Goal: Task Accomplishment & Management: Manage account settings

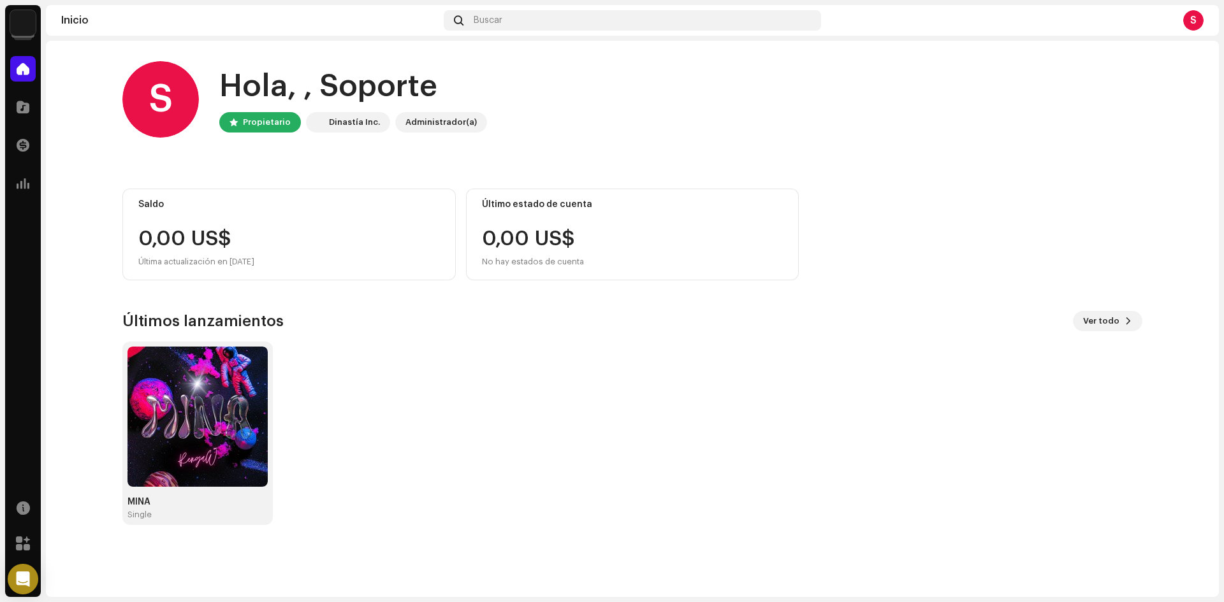
click at [1190, 24] on div "S" at bounding box center [1193, 20] width 20 height 20
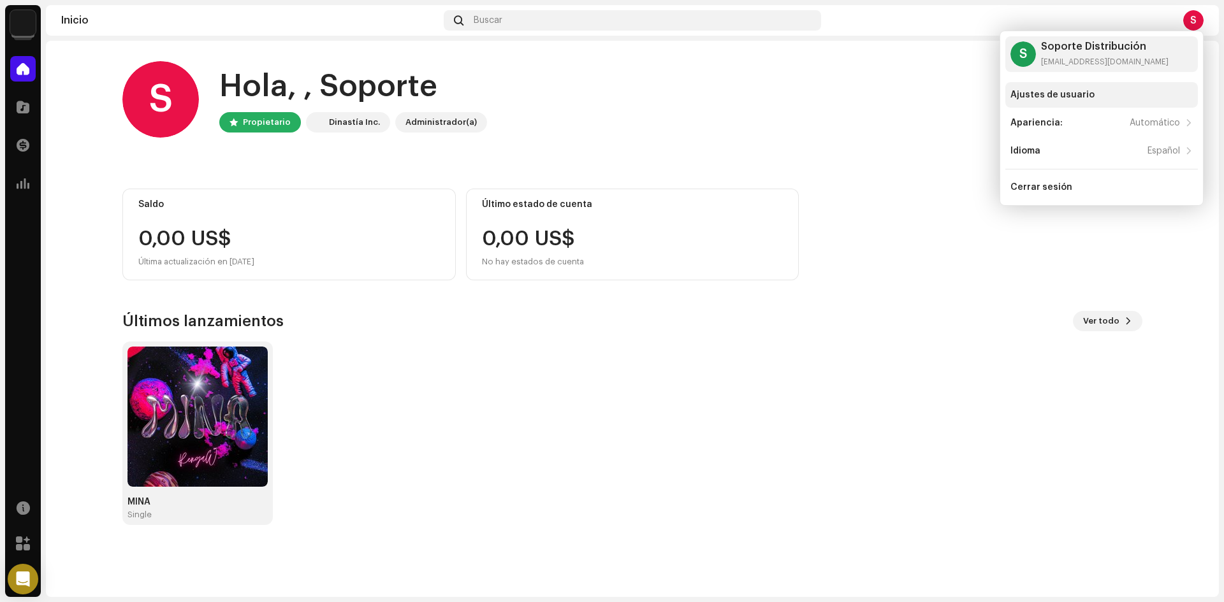
click at [1063, 97] on div "Ajustes de usuario" at bounding box center [1052, 95] width 84 height 10
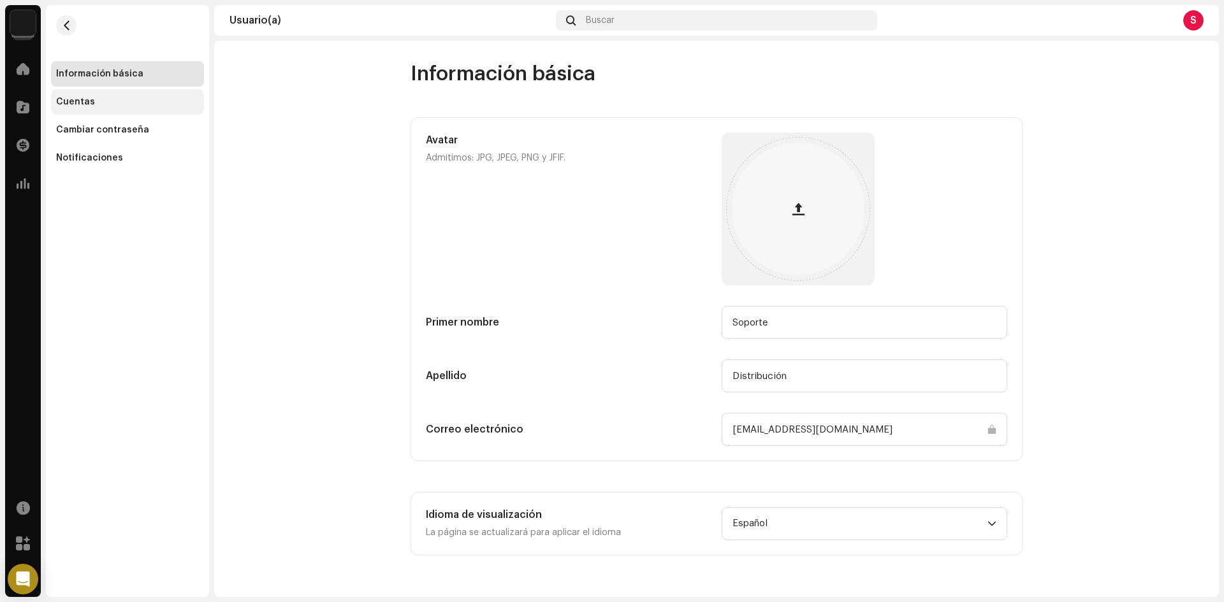
click at [68, 105] on div "Cuentas" at bounding box center [75, 102] width 39 height 10
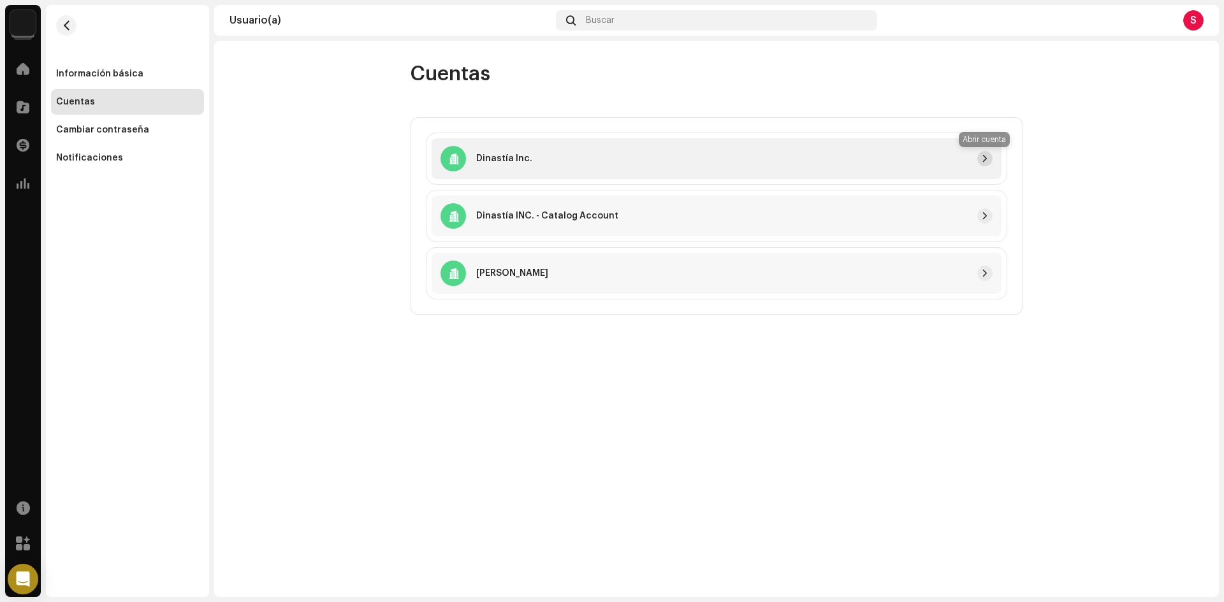
click at [988, 152] on button "button" at bounding box center [984, 158] width 15 height 15
click at [24, 222] on span at bounding box center [23, 222] width 13 height 10
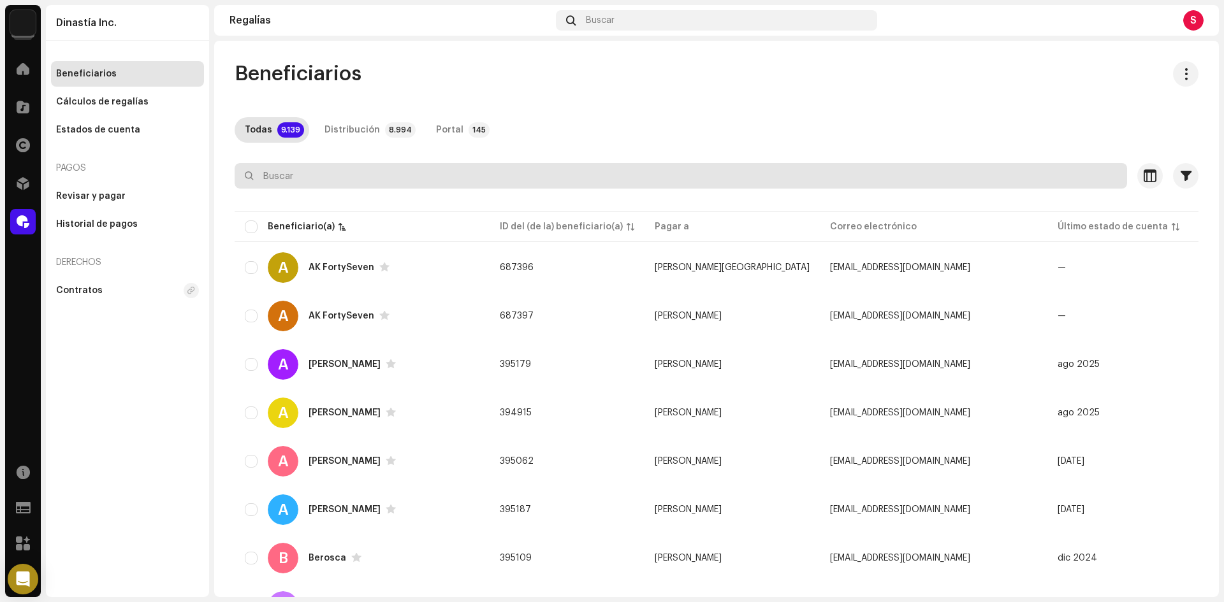
click at [341, 163] on input "text" at bounding box center [681, 175] width 892 height 25
paste input "7316478038906"
type input "7316478038906"
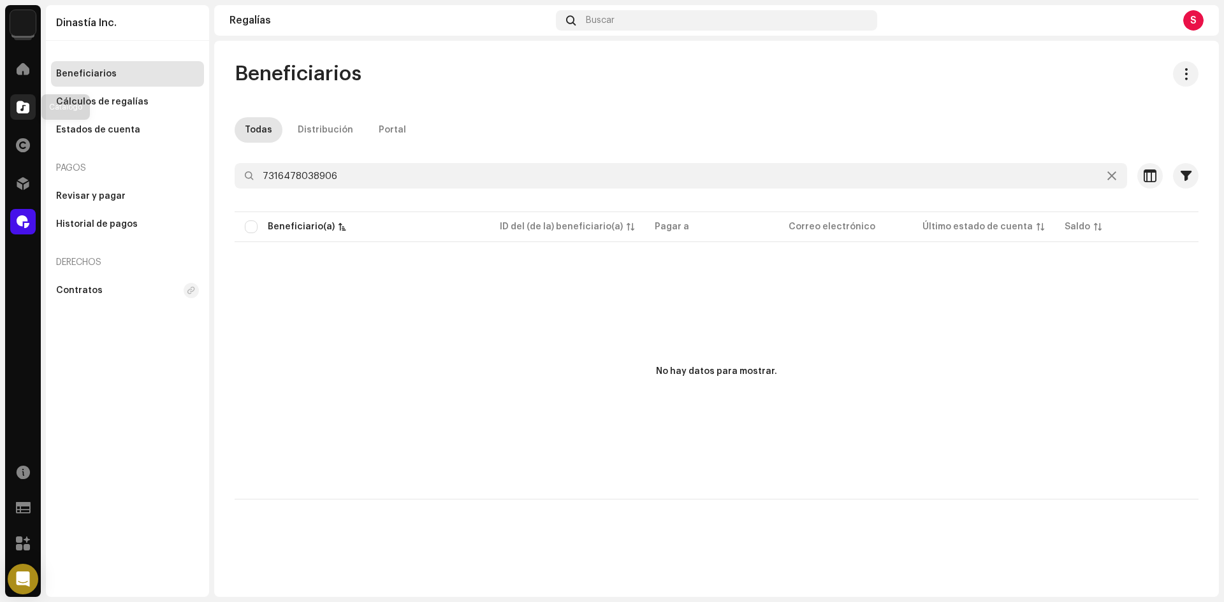
click at [21, 108] on span at bounding box center [23, 107] width 13 height 10
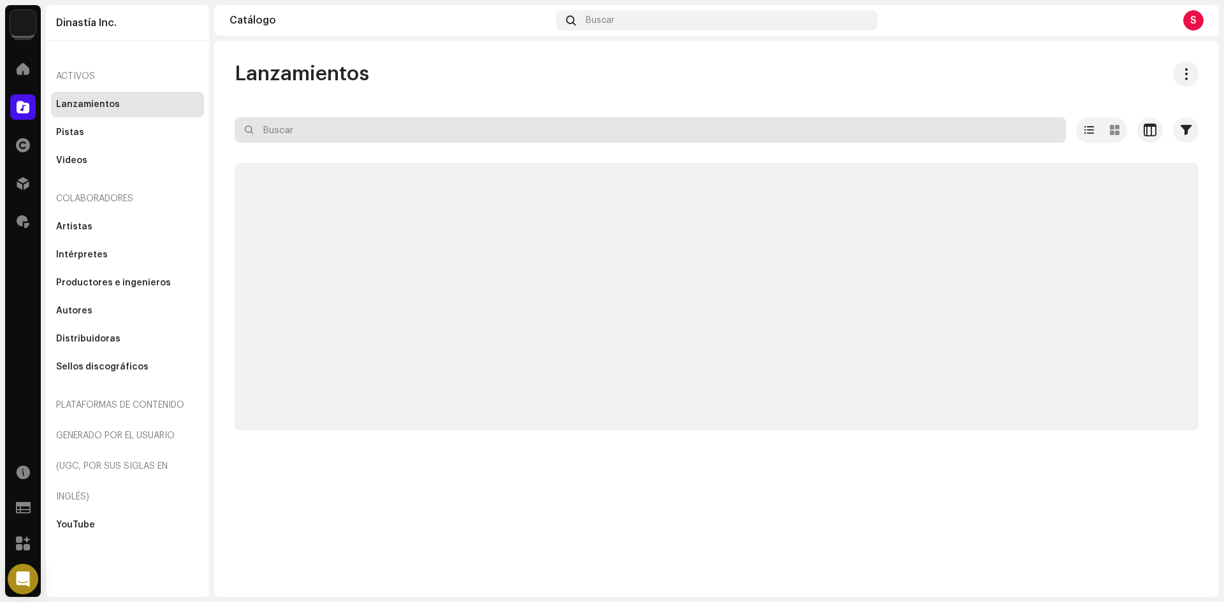
click at [317, 129] on input "text" at bounding box center [650, 129] width 831 height 25
paste input "7316478038906"
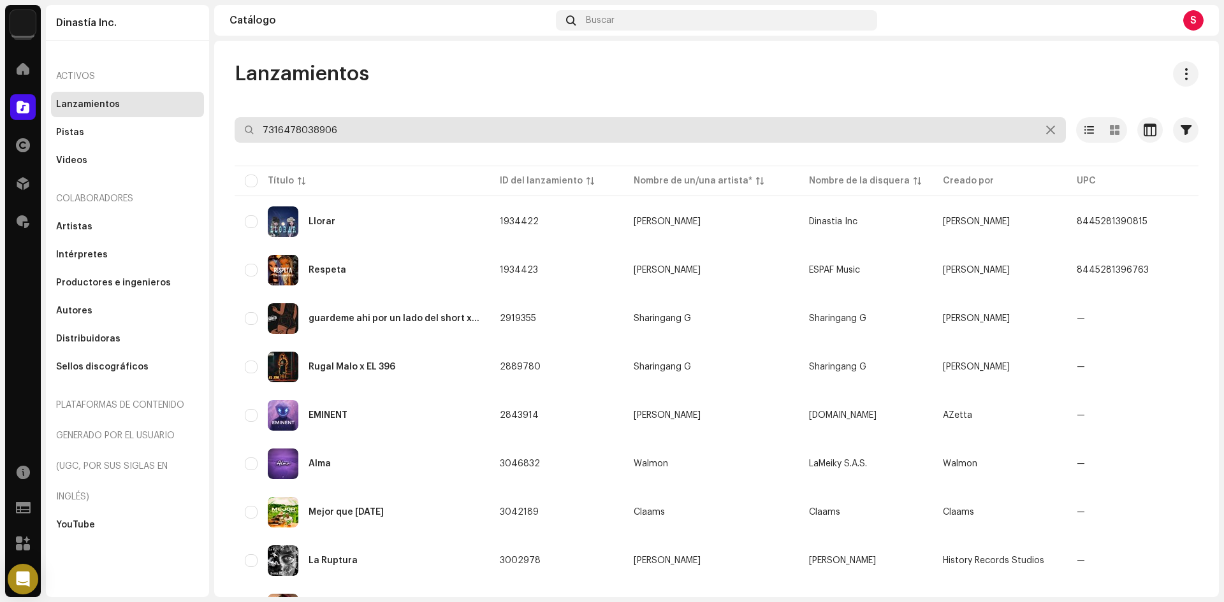
type input "7316478038906"
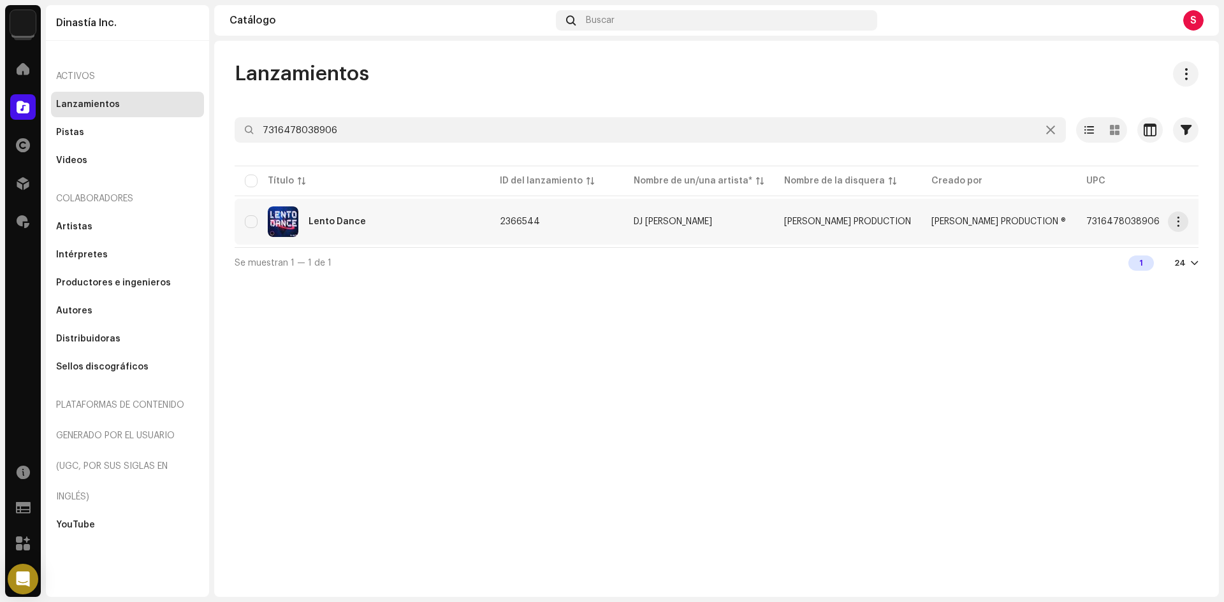
click at [333, 222] on div "Lento Dance" at bounding box center [336, 221] width 57 height 9
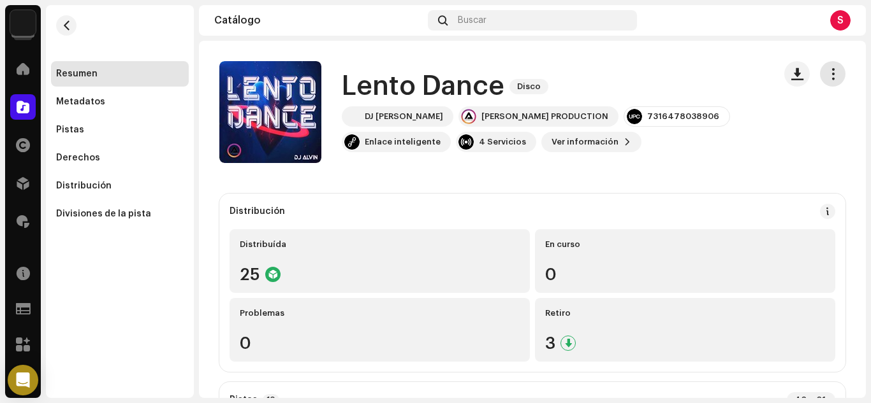
click at [827, 69] on span "button" at bounding box center [833, 74] width 12 height 10
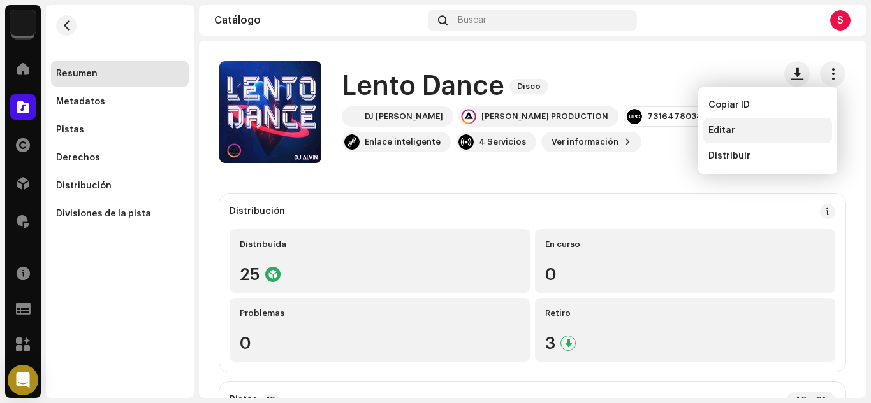
click at [727, 136] on div "Editar" at bounding box center [767, 130] width 129 height 25
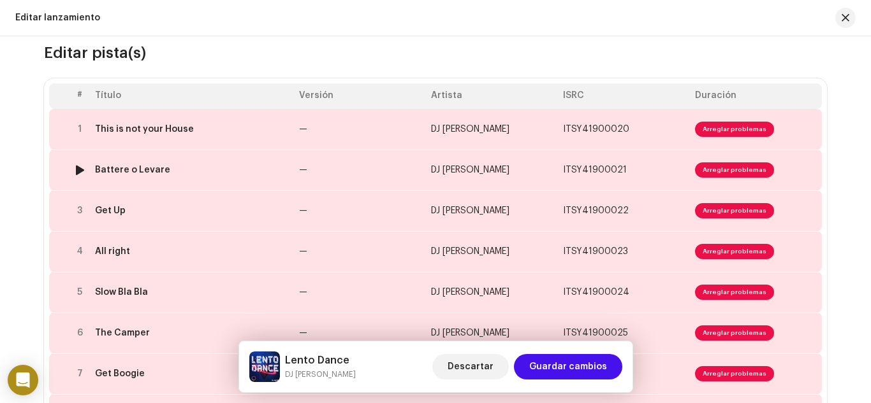
scroll to position [127, 0]
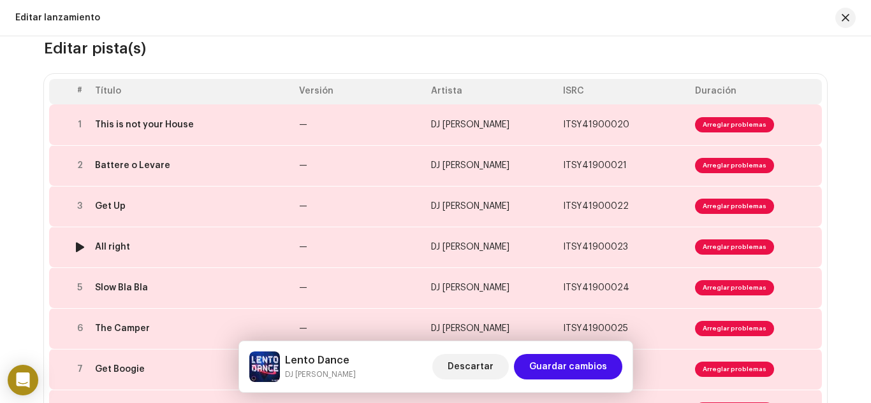
click at [119, 247] on div "All right" at bounding box center [112, 247] width 35 height 10
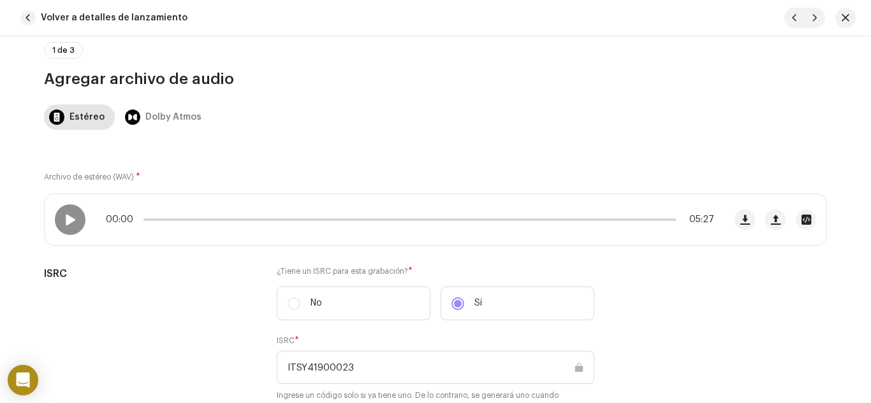
scroll to position [255, 0]
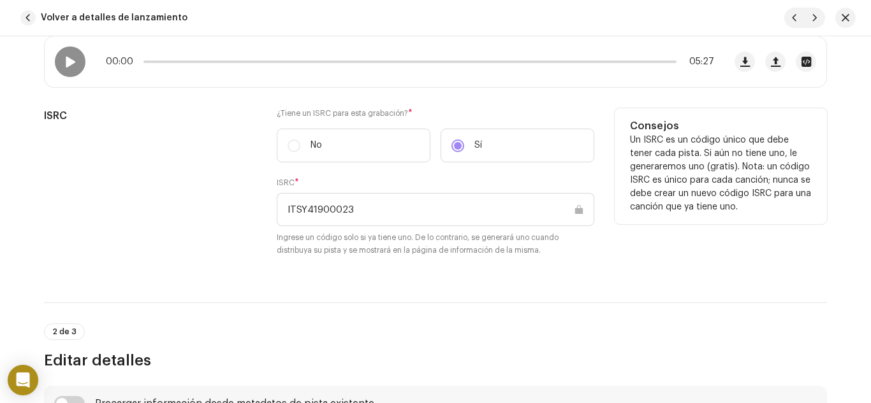
drag, startPoint x: 365, startPoint y: 209, endPoint x: 96, endPoint y: 262, distance: 273.5
click at [94, 259] on div "ISRC ¿Tiene un ISRC para esta grabación? * No Sí ISRC * ITSY41900023 Ingrese un…" at bounding box center [435, 190] width 783 height 164
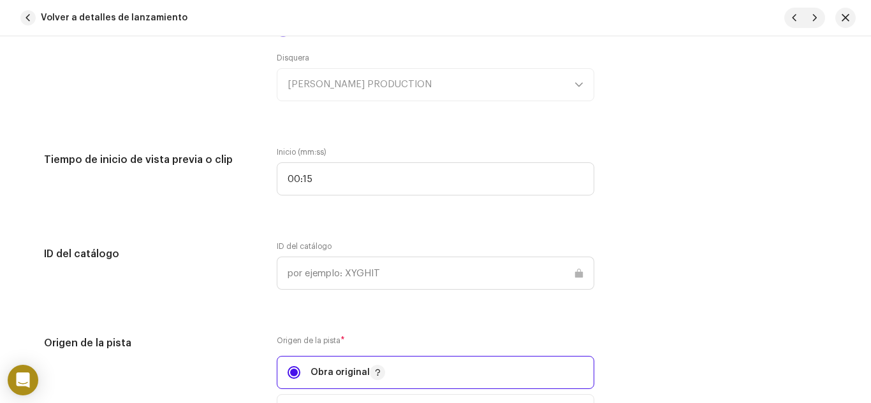
scroll to position [1338, 0]
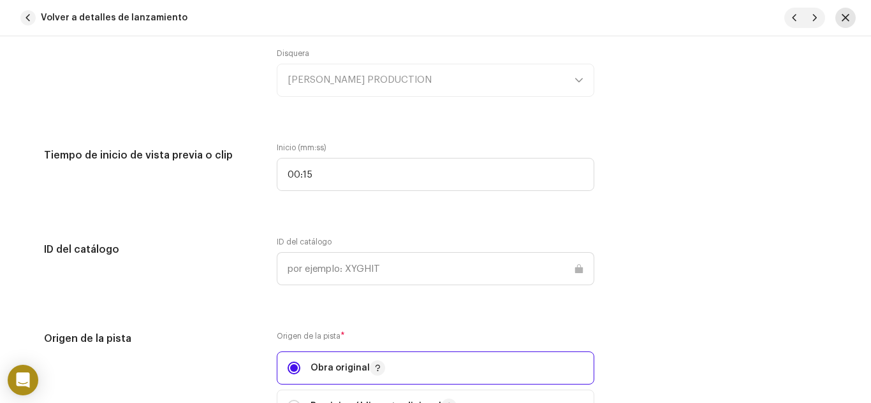
click at [846, 13] on span "button" at bounding box center [845, 18] width 8 height 10
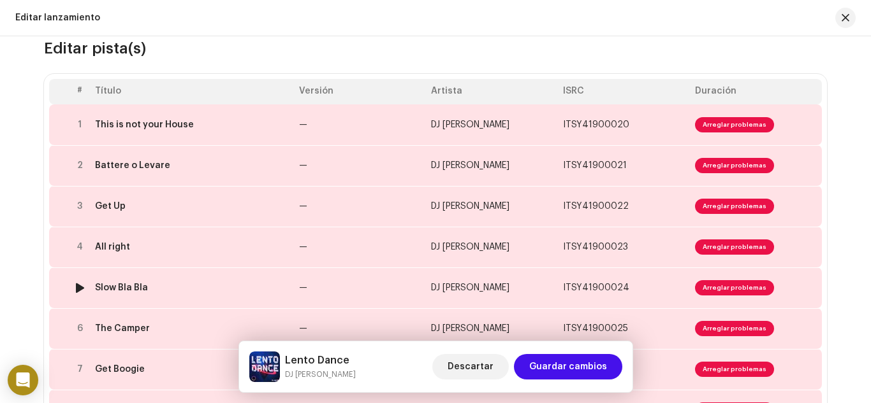
click at [112, 288] on div "Slow Bla Bla" at bounding box center [121, 288] width 53 height 10
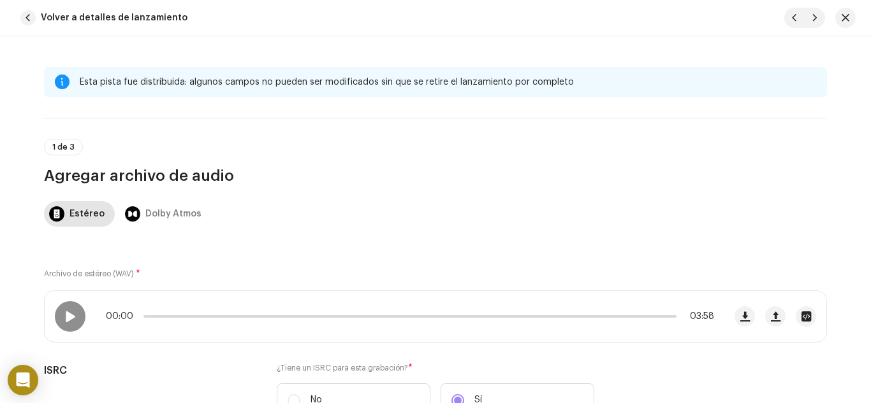
click at [523, 259] on div "Archivo de estéreo (WAV) * 00:00 03:58 ISRC ¿Tiene un ISRC para esta grabación?…" at bounding box center [435, 387] width 783 height 280
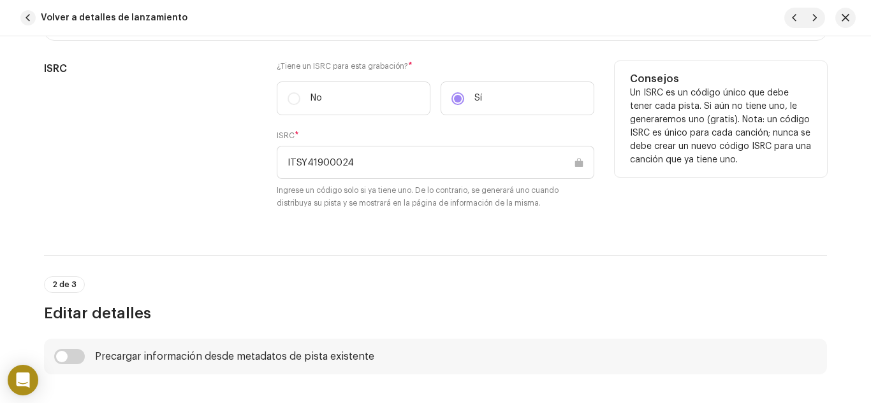
scroll to position [319, 0]
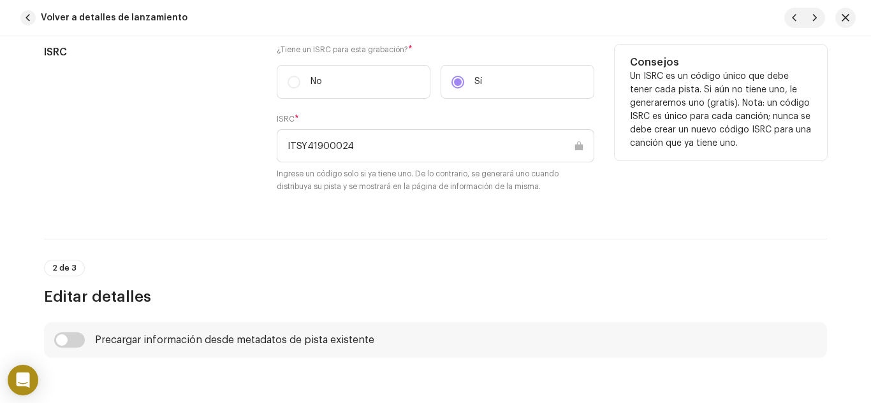
drag, startPoint x: 366, startPoint y: 153, endPoint x: 228, endPoint y: 148, distance: 138.4
click at [228, 148] on div "ISRC ¿Tiene un ISRC para esta grabación? * No Sí ISRC * ITSY41900024 Ingrese un…" at bounding box center [435, 127] width 783 height 164
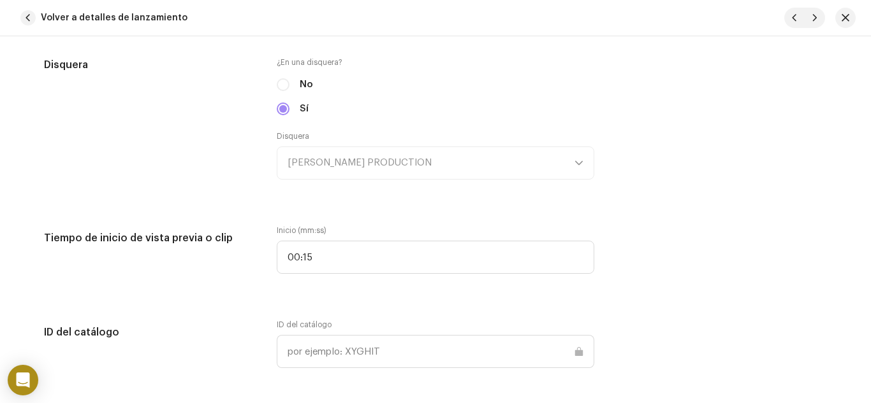
scroll to position [1211, 0]
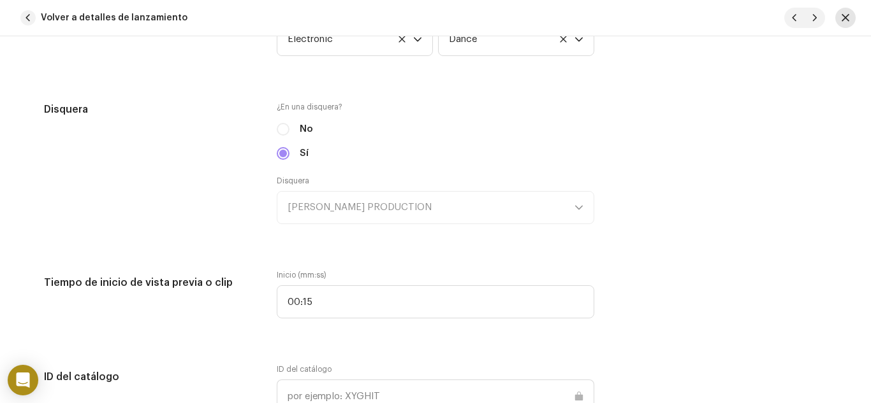
click at [837, 17] on button "button" at bounding box center [845, 18] width 20 height 20
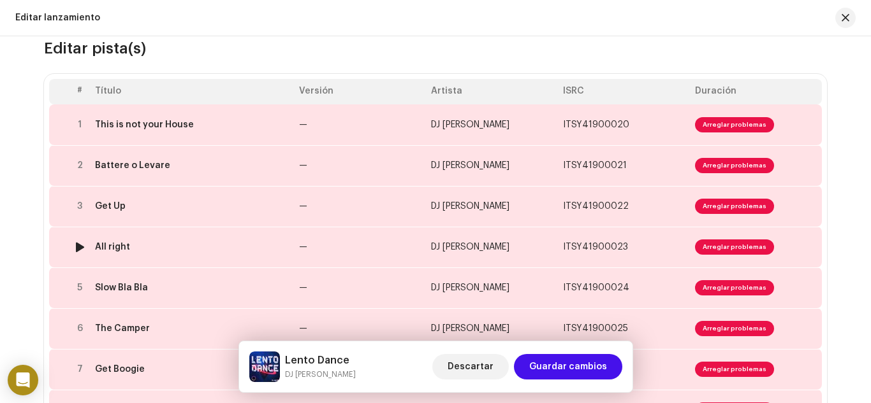
click at [119, 243] on div "All right" at bounding box center [112, 247] width 35 height 10
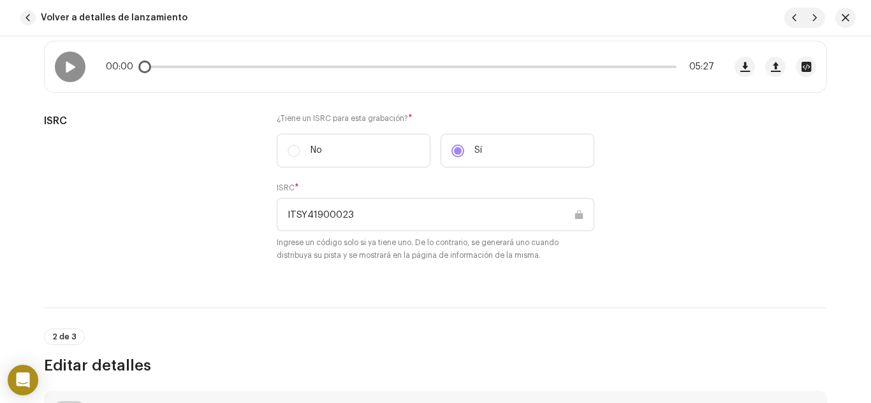
scroll to position [255, 0]
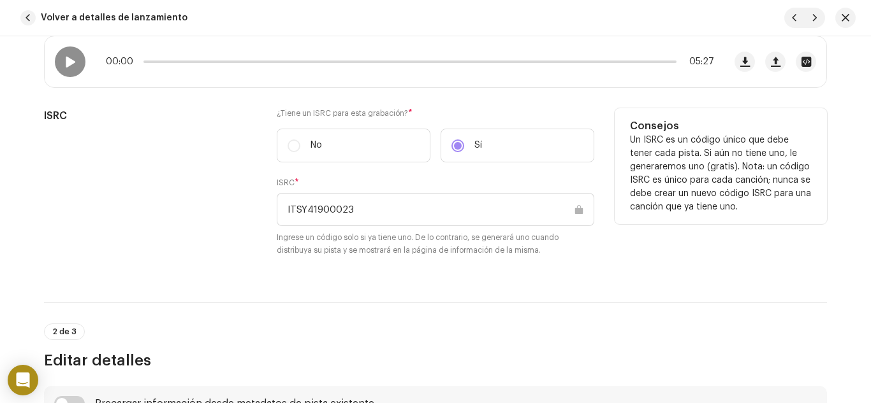
drag, startPoint x: 361, startPoint y: 205, endPoint x: 221, endPoint y: 220, distance: 141.0
click at [221, 220] on div "ISRC ¿Tiene un ISRC para esta grabación? * No Sí ISRC * ITSY41900023 Ingrese un…" at bounding box center [435, 190] width 783 height 164
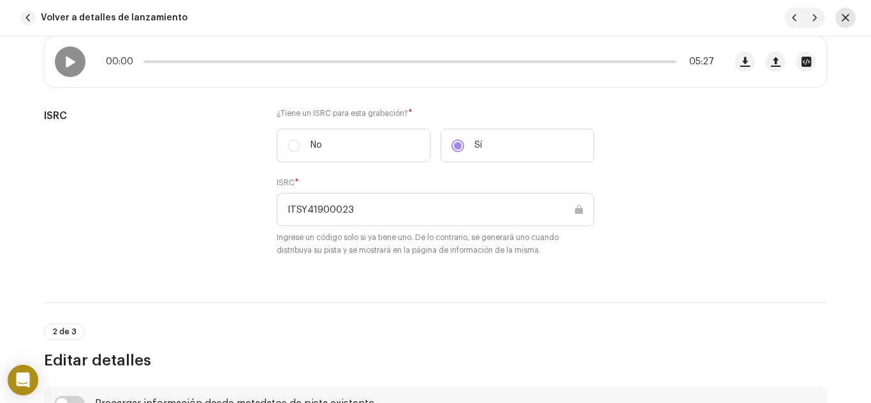
click at [841, 25] on button "button" at bounding box center [845, 18] width 20 height 20
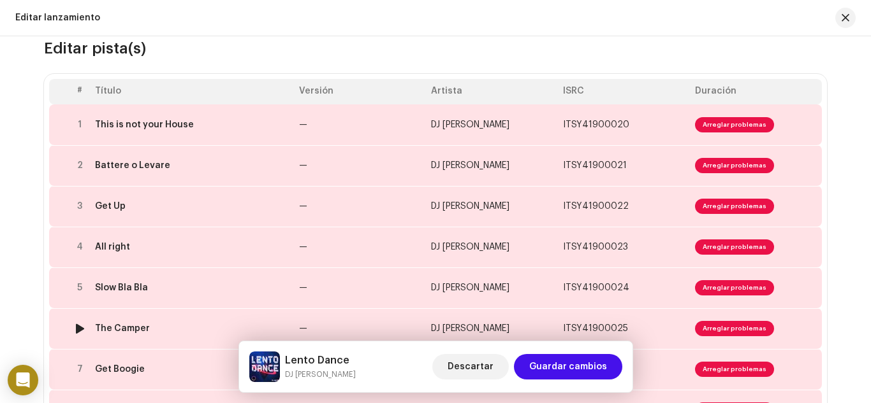
click at [106, 328] on div "The Camper" at bounding box center [122, 329] width 55 height 10
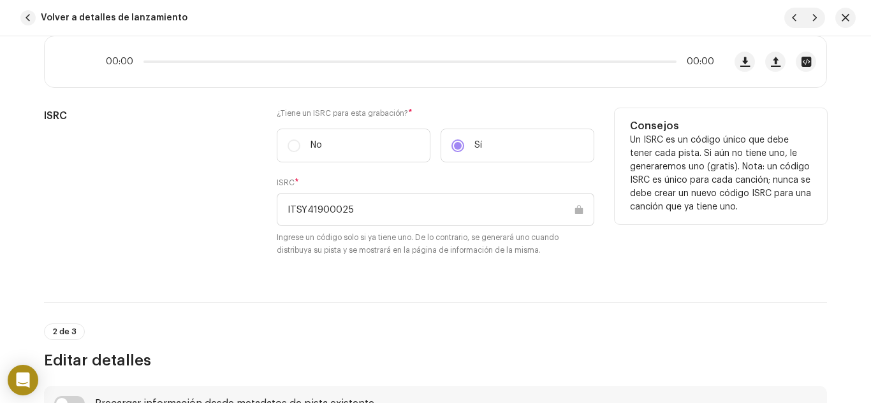
drag, startPoint x: 365, startPoint y: 206, endPoint x: 120, endPoint y: 208, distance: 244.1
click at [120, 208] on div "ISRC ¿Tiene un ISRC para esta grabación? * No Sí ISRC * ITSY41900025 Ingrese un…" at bounding box center [435, 190] width 783 height 164
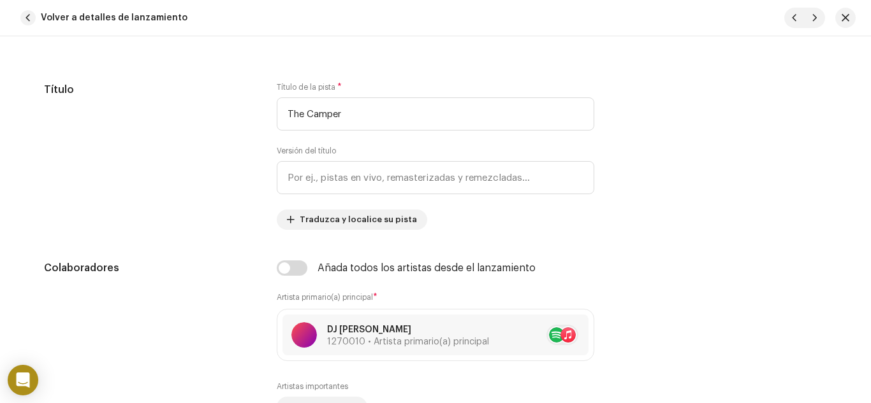
scroll to position [382, 0]
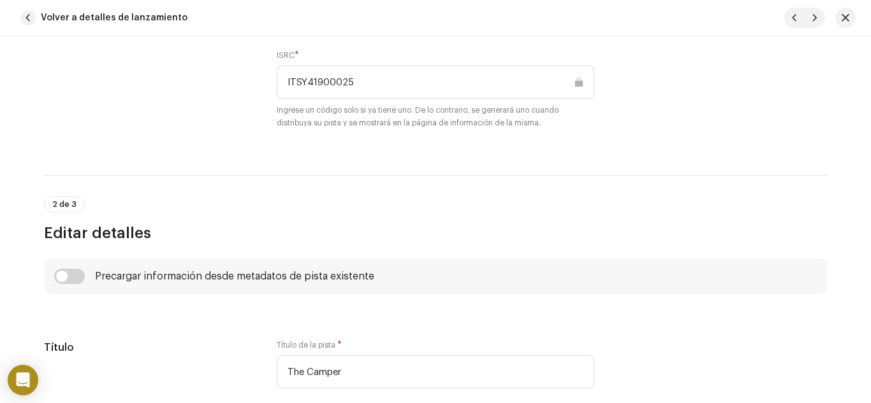
drag, startPoint x: 843, startPoint y: 17, endPoint x: 828, endPoint y: 25, distance: 17.1
click at [843, 17] on span "button" at bounding box center [845, 18] width 8 height 10
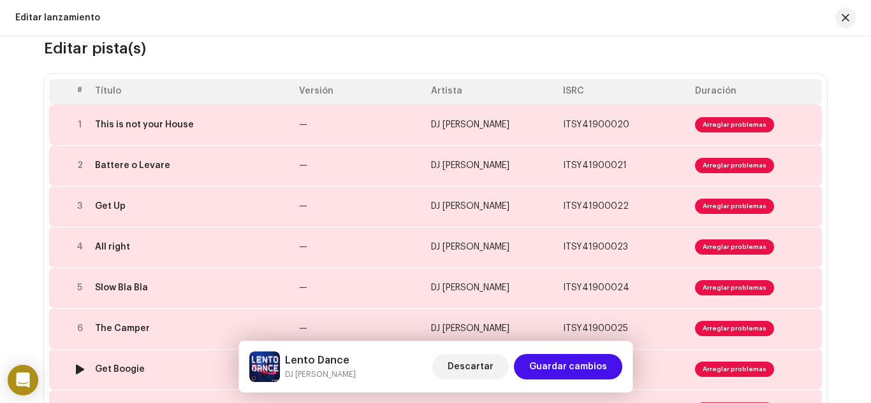
click at [118, 372] on div "Get Boogie" at bounding box center [120, 370] width 50 height 10
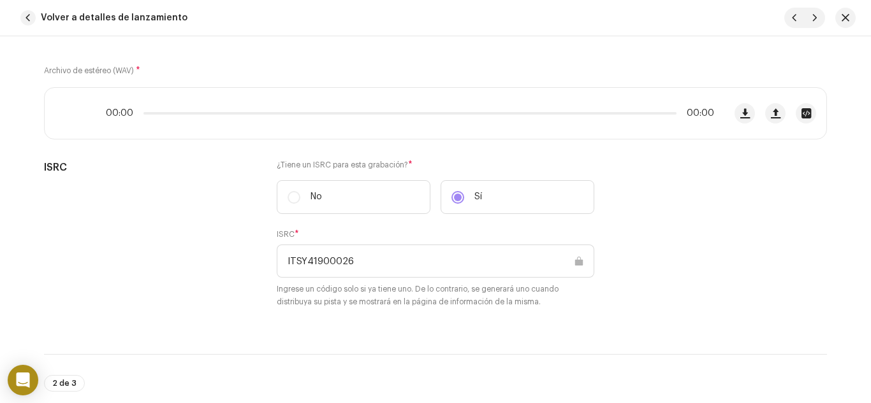
scroll to position [255, 0]
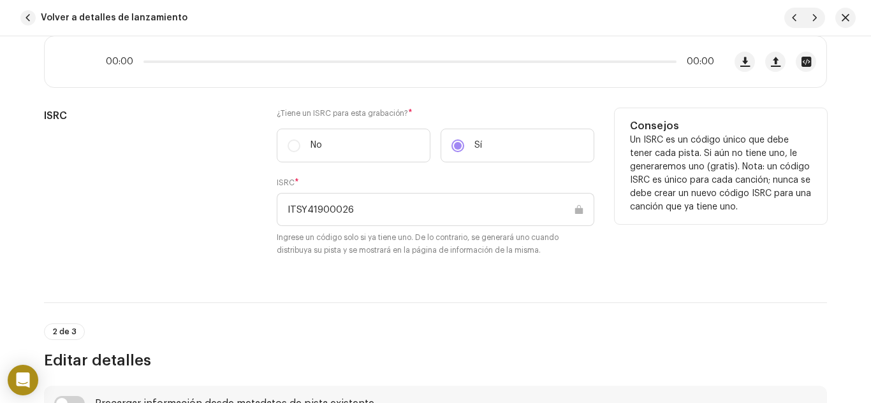
drag, startPoint x: 363, startPoint y: 209, endPoint x: 193, endPoint y: 214, distance: 170.2
click at [193, 214] on div "ISRC ¿Tiene un ISRC para esta grabación? * No Sí ISRC * ITSY41900026 Ingrese un…" at bounding box center [435, 190] width 783 height 164
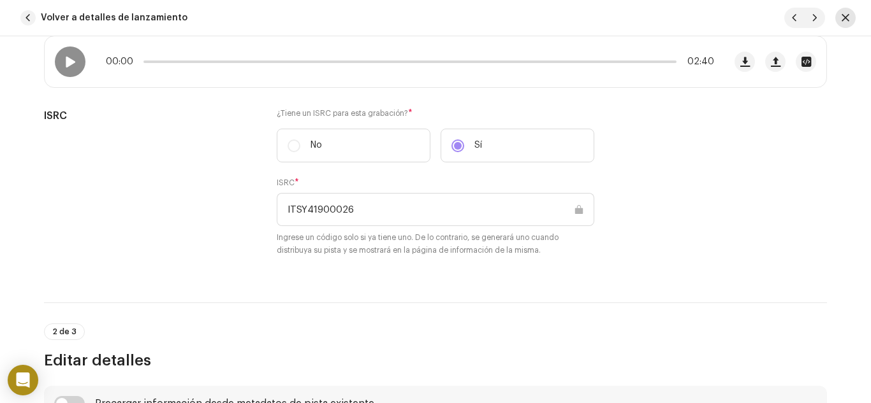
click at [850, 20] on button "button" at bounding box center [845, 18] width 20 height 20
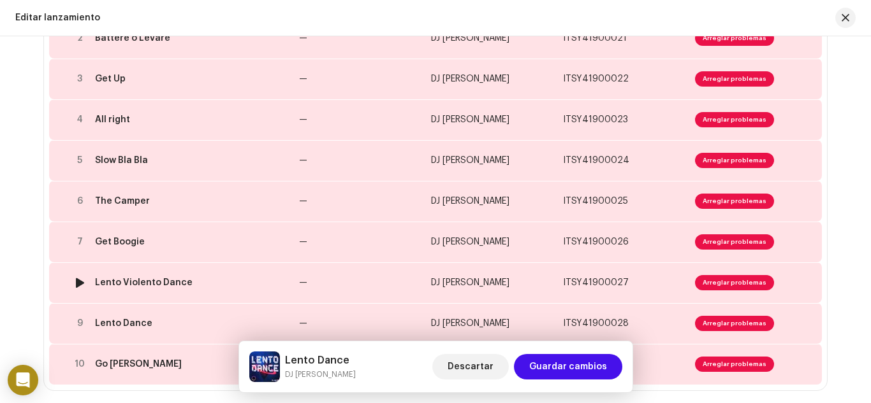
click at [170, 283] on div "Lento Violento Dance" at bounding box center [144, 283] width 98 height 10
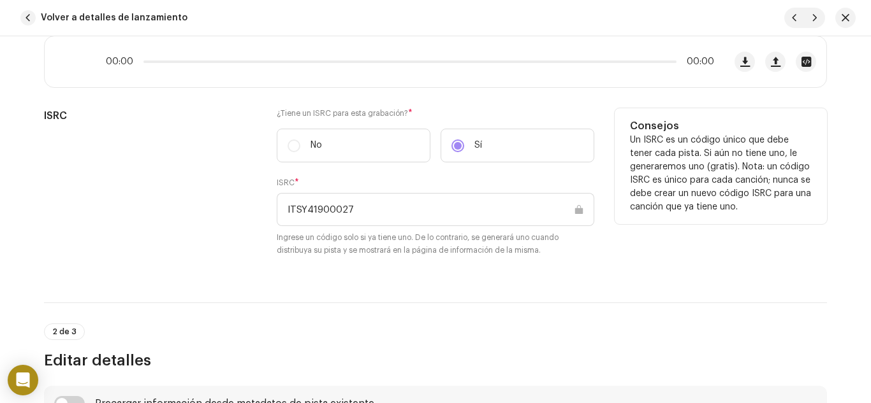
drag, startPoint x: 372, startPoint y: 220, endPoint x: 160, endPoint y: 245, distance: 213.8
click at [160, 245] on div "ISRC ¿Tiene un ISRC para esta grabación? * No Sí ISRC * ITSY41900027 Ingrese un…" at bounding box center [435, 190] width 783 height 164
click at [108, 217] on div "ISRC" at bounding box center [150, 190] width 212 height 164
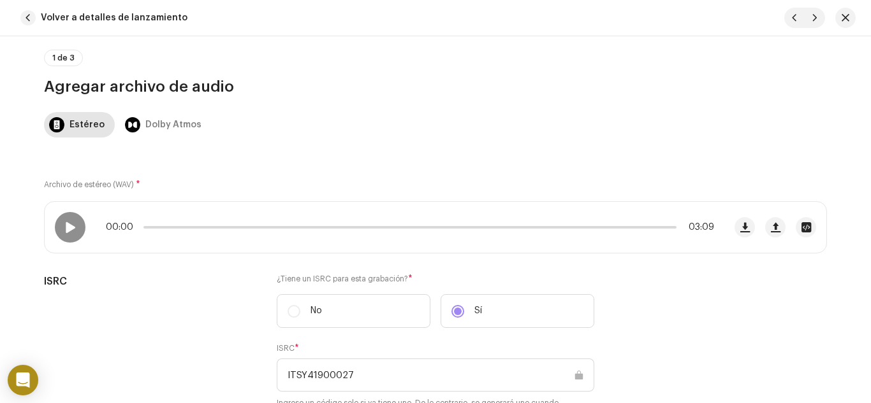
scroll to position [0, 0]
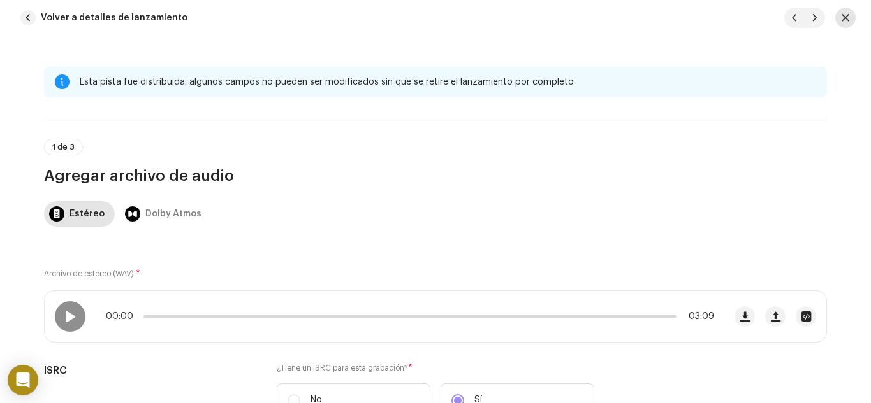
click at [846, 20] on span "button" at bounding box center [845, 18] width 8 height 10
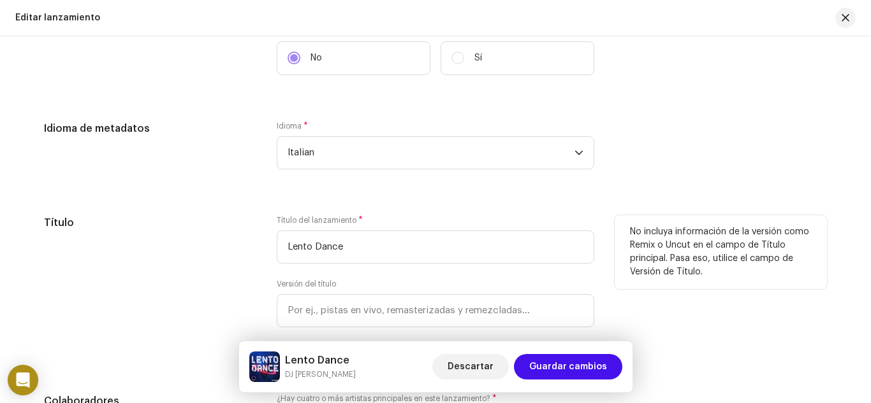
scroll to position [1211, 0]
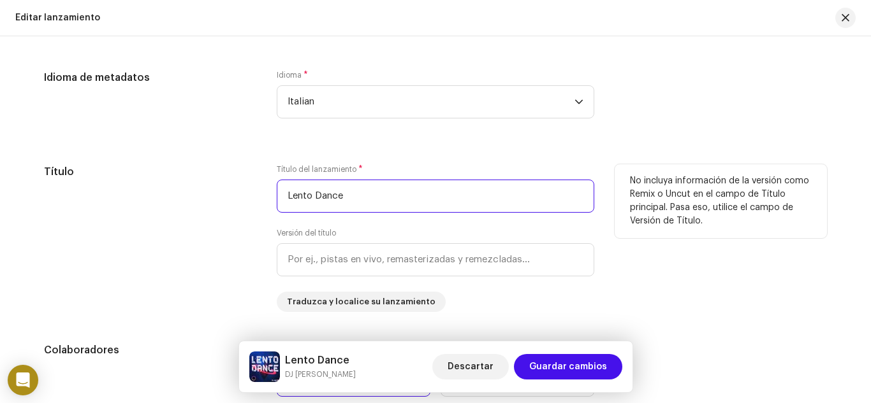
drag, startPoint x: 346, startPoint y: 206, endPoint x: 270, endPoint y: 219, distance: 77.4
click at [270, 219] on div "Título Título del lanzamiento * Lento Dance Versión del título Traduzca y local…" at bounding box center [435, 238] width 783 height 148
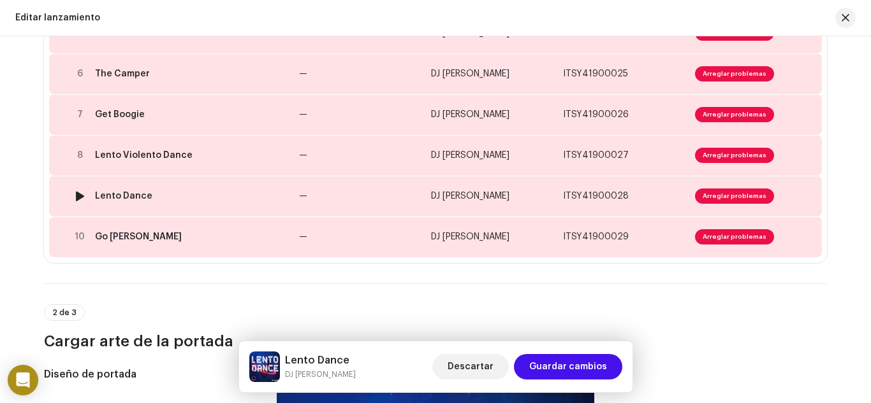
scroll to position [191, 0]
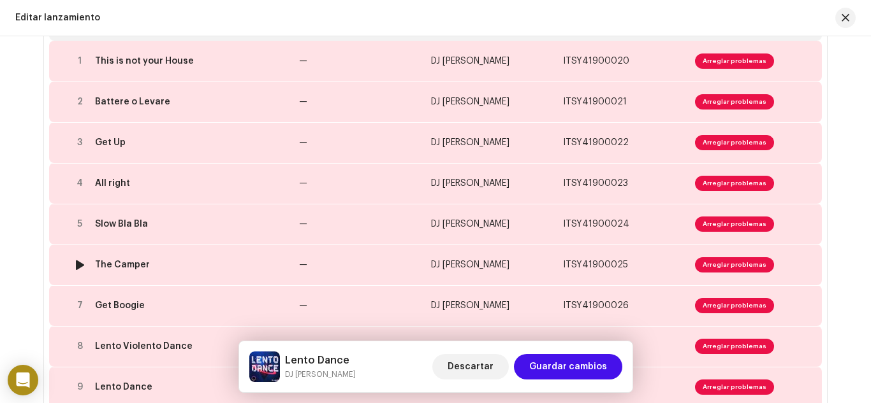
click at [117, 266] on div "The Camper" at bounding box center [122, 265] width 55 height 10
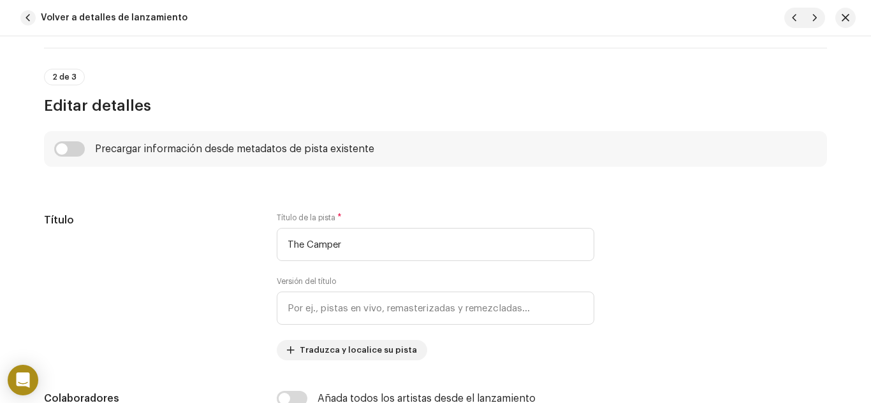
scroll to position [255, 0]
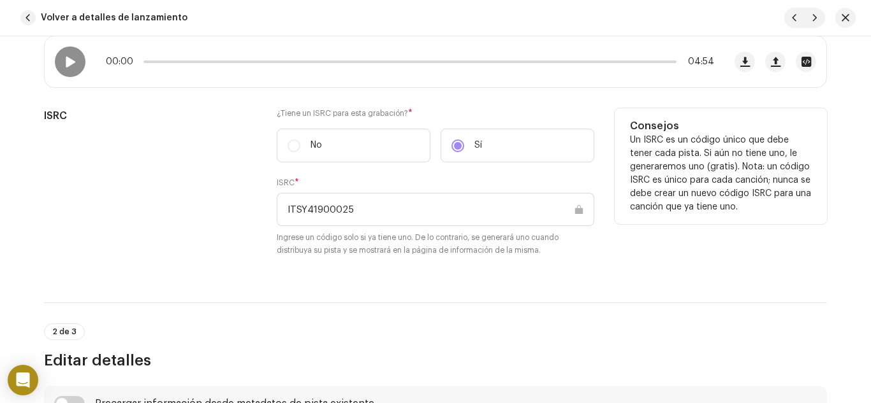
drag, startPoint x: 364, startPoint y: 215, endPoint x: 231, endPoint y: 217, distance: 133.2
click at [231, 217] on div "ISRC ¿Tiene un ISRC para esta grabación? * No Sí ISRC * ITSY41900025 Ingrese un…" at bounding box center [435, 190] width 783 height 164
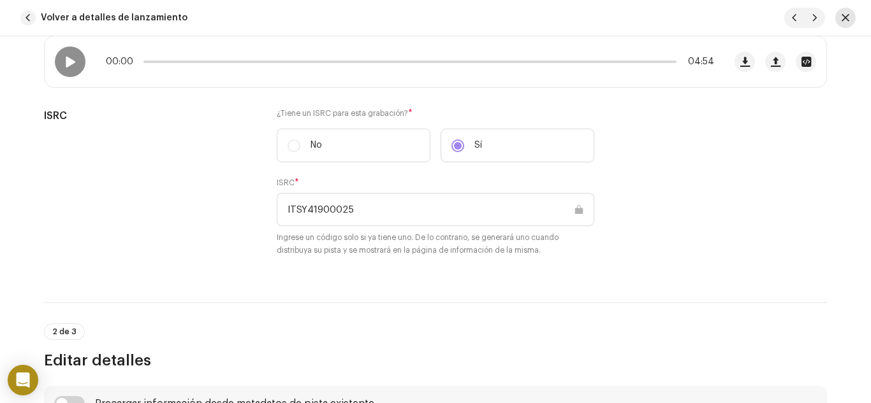
click at [846, 17] on span "button" at bounding box center [845, 18] width 8 height 10
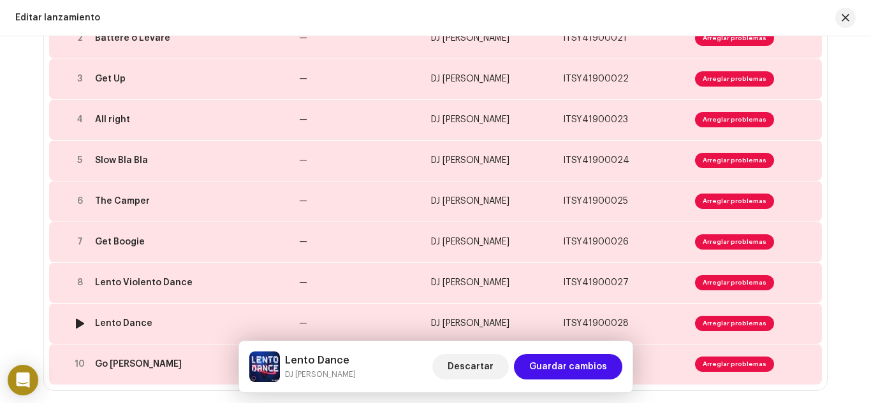
click at [130, 321] on div "Lento Dance" at bounding box center [123, 324] width 57 height 10
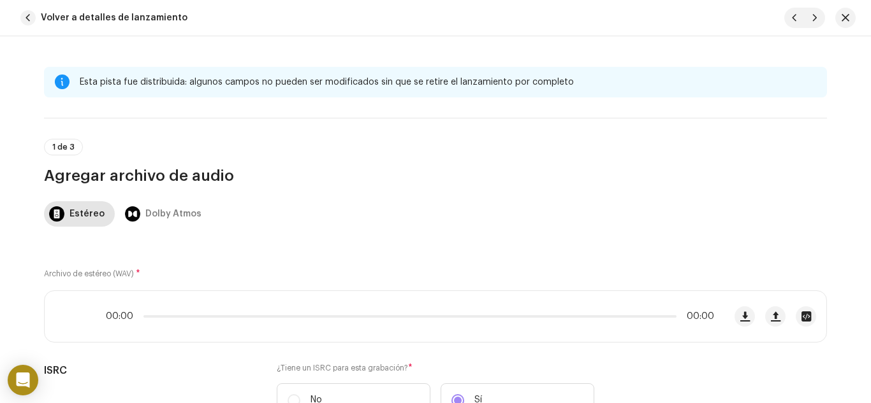
scroll to position [191, 0]
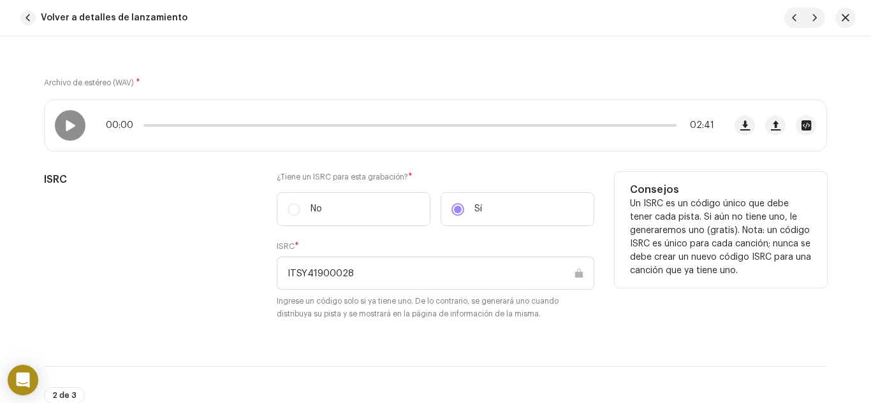
drag, startPoint x: 384, startPoint y: 265, endPoint x: 136, endPoint y: 291, distance: 249.2
click at [132, 290] on div "ISRC ¿Tiene un ISRC para esta grabación? * No Sí ISRC * ITSY41900028 Ingrese un…" at bounding box center [435, 254] width 783 height 164
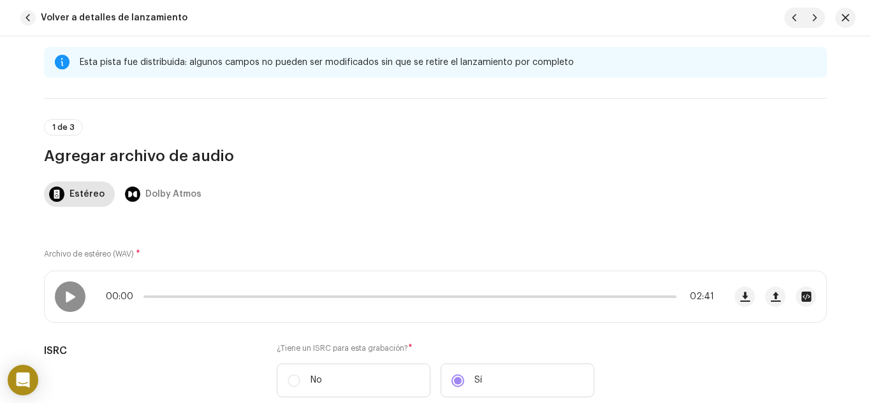
scroll to position [0, 0]
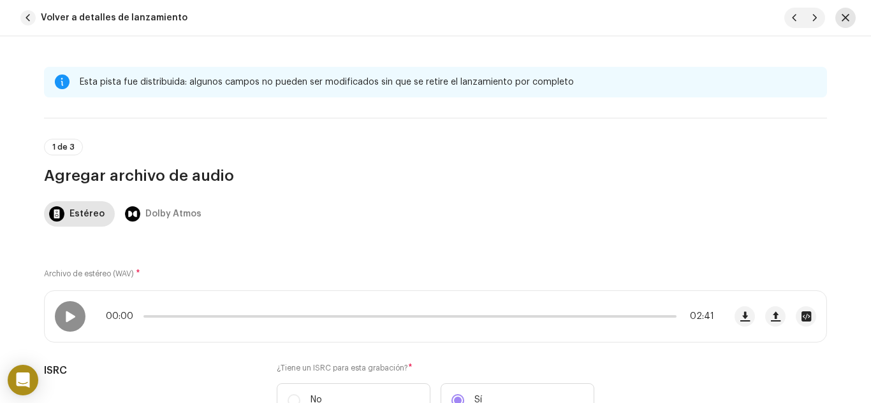
click at [839, 13] on button "button" at bounding box center [845, 18] width 20 height 20
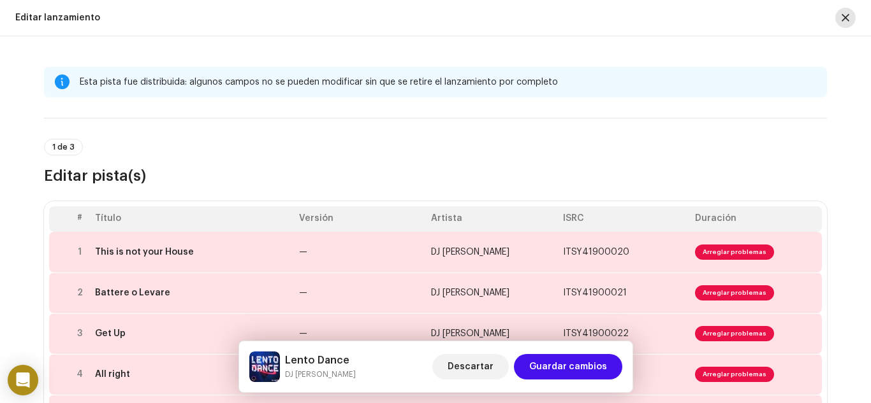
click at [848, 21] on span "button" at bounding box center [845, 18] width 8 height 10
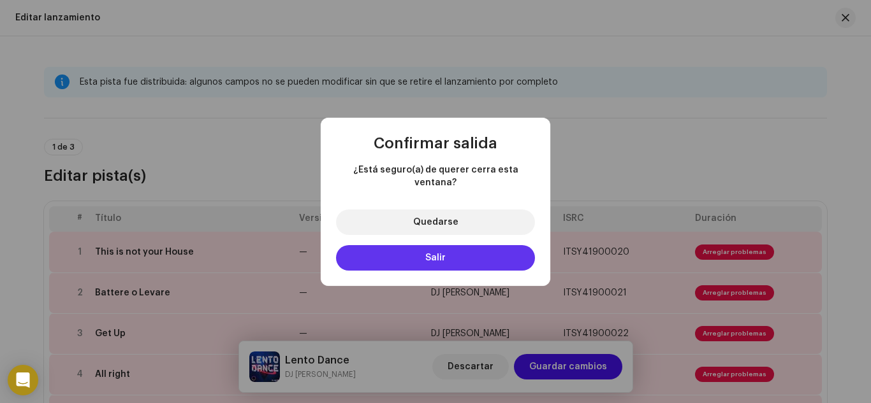
click at [428, 257] on button "Salir" at bounding box center [435, 257] width 199 height 25
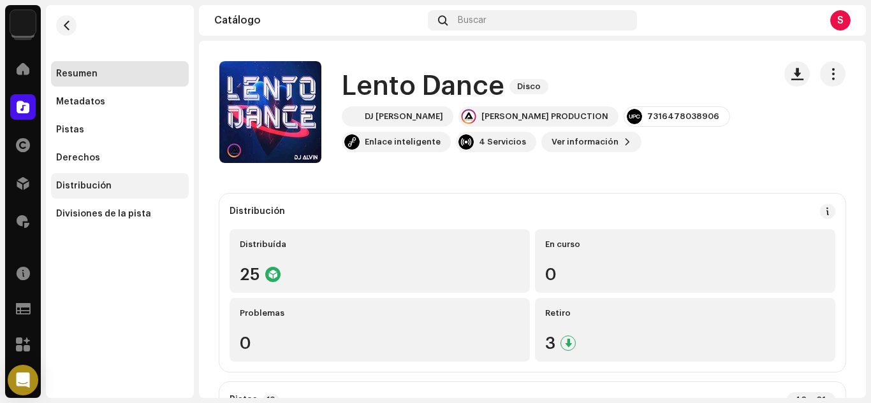
click at [92, 189] on div "Distribución" at bounding box center [83, 186] width 55 height 10
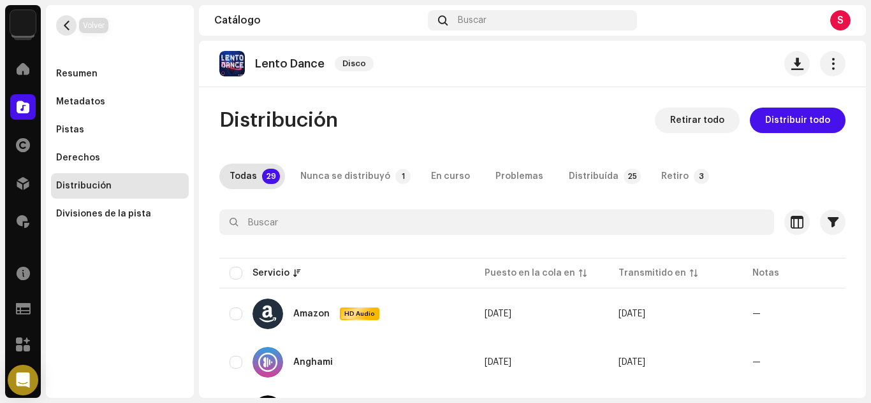
click at [67, 24] on span "button" at bounding box center [67, 25] width 10 height 10
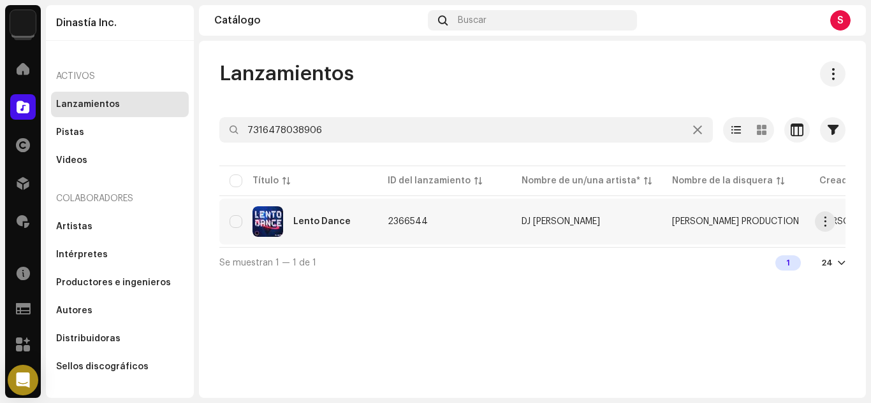
click at [345, 217] on div "Lento Dance" at bounding box center [321, 221] width 57 height 9
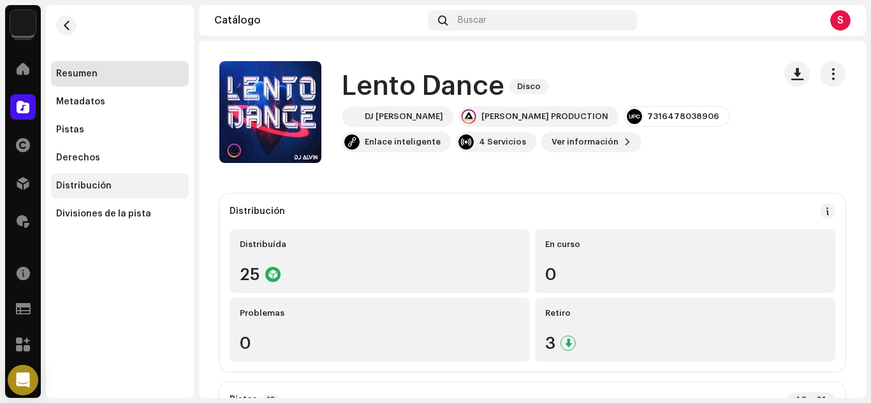
click at [103, 183] on div "Distribución" at bounding box center [83, 186] width 55 height 10
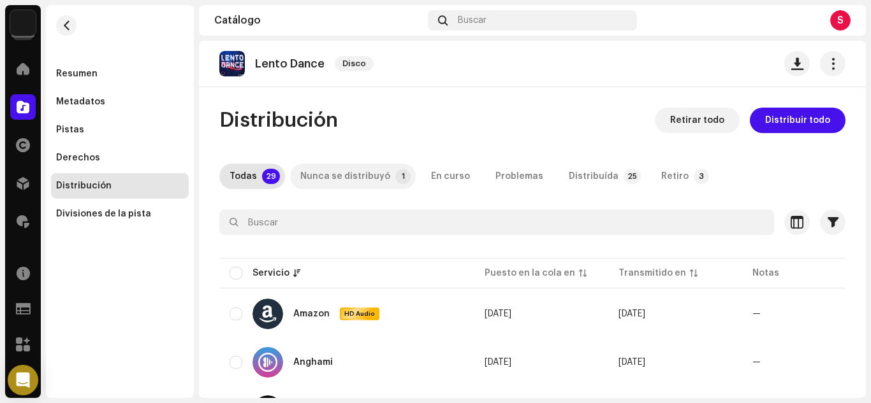
click at [353, 175] on div "Nunca se distribuyó" at bounding box center [345, 176] width 90 height 25
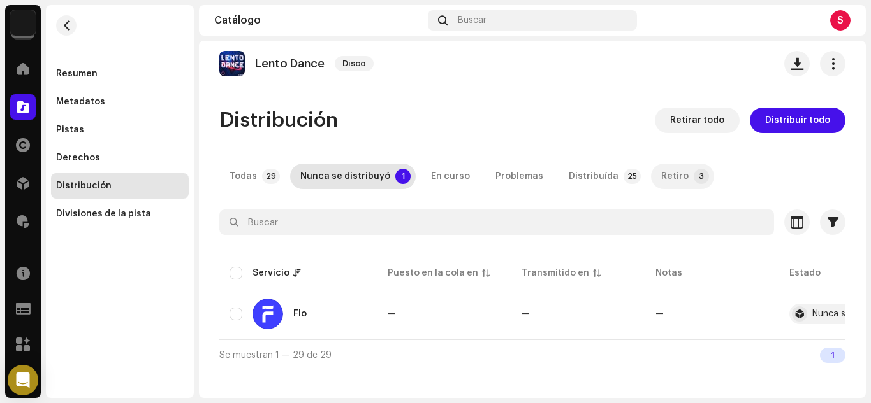
click at [663, 177] on div "Retiro" at bounding box center [674, 176] width 27 height 25
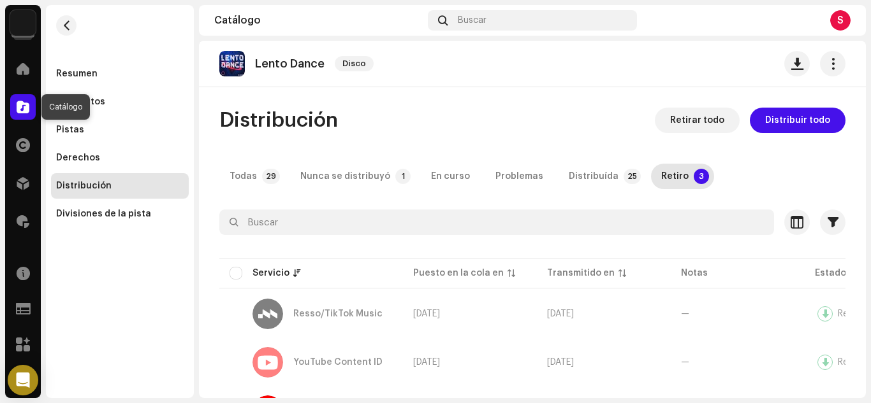
click at [20, 109] on span at bounding box center [23, 107] width 13 height 10
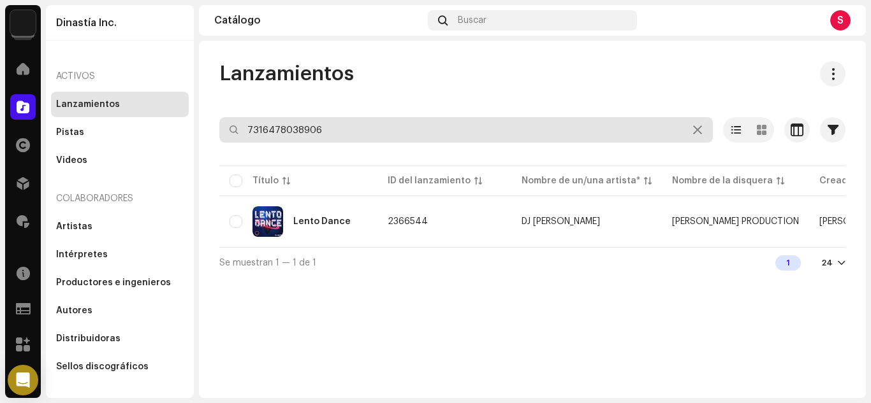
drag, startPoint x: 361, startPoint y: 123, endPoint x: 45, endPoint y: 184, distance: 322.6
click at [45, 184] on div "Dinastía Inc. Inicio Catálogo Derechos Distribución Regalías Recursos Formulari…" at bounding box center [435, 201] width 871 height 403
paste input "669605"
type input "7316478669605"
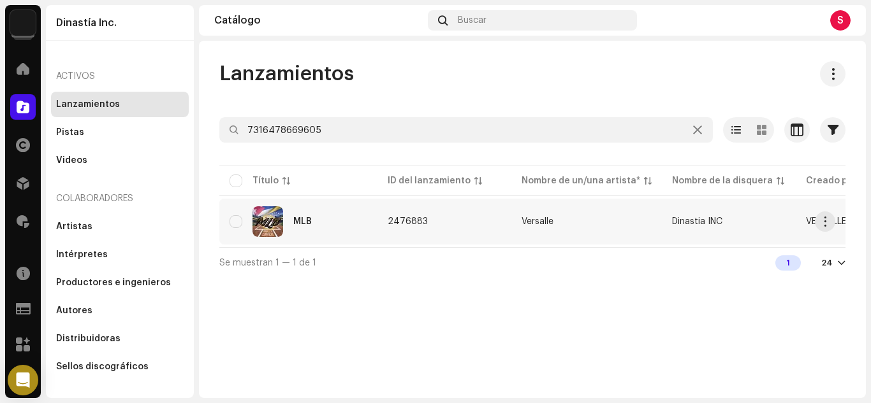
click at [306, 222] on div "MLB" at bounding box center [302, 221] width 18 height 9
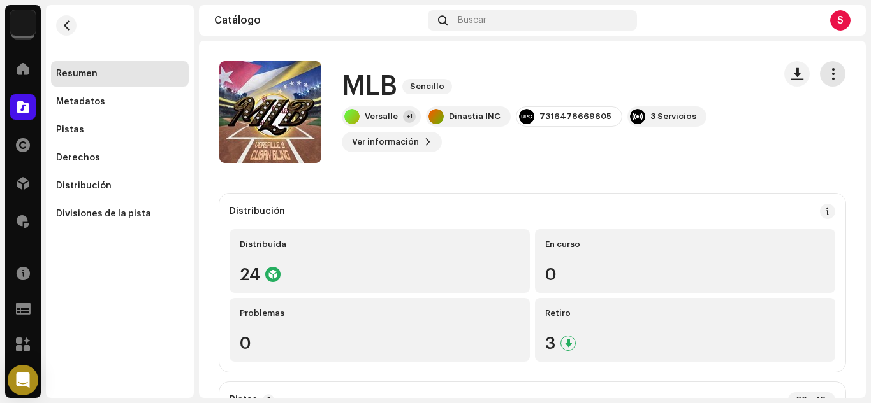
click at [827, 75] on span "button" at bounding box center [833, 74] width 12 height 10
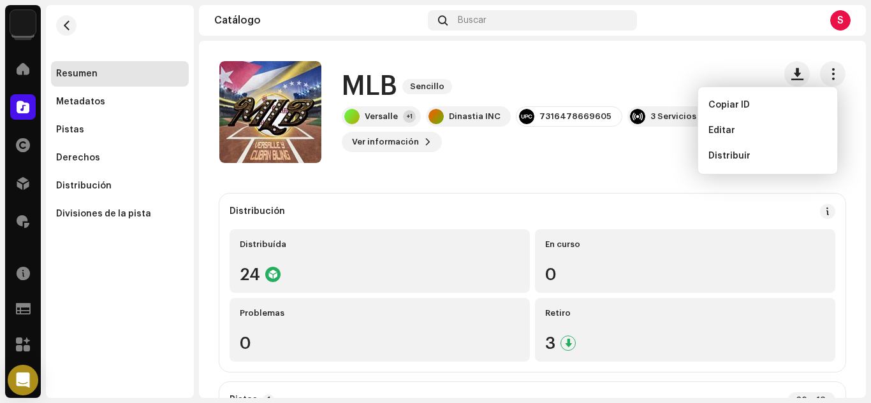
click at [605, 171] on catalog-releases-details-overview "MLB Sencillo MLB Sencillo Versalle +1 Dinastia INC 7316478669605 3 Servicios Ve…" at bounding box center [532, 405] width 667 height 729
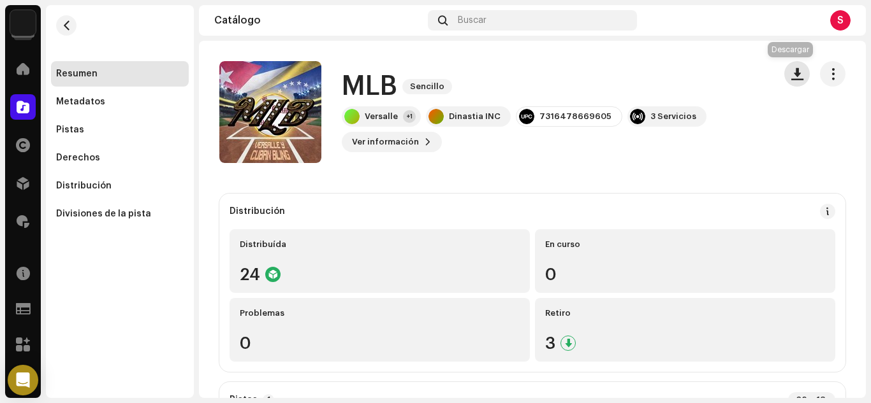
click at [791, 69] on span "button" at bounding box center [797, 74] width 12 height 10
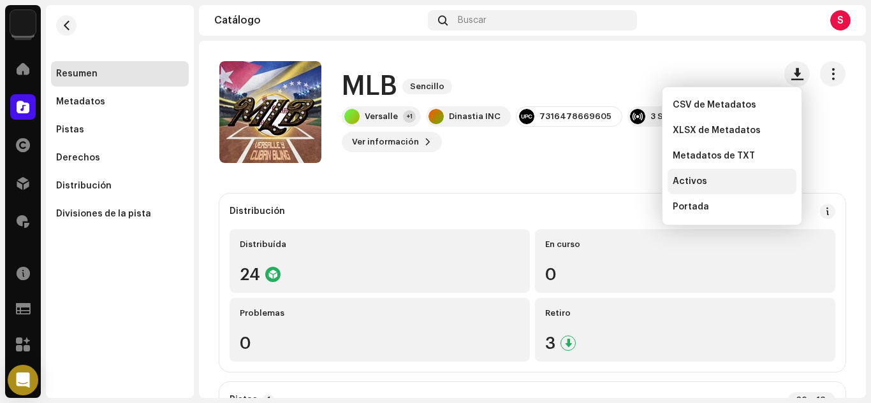
click at [671, 182] on div "Activos" at bounding box center [731, 181] width 129 height 25
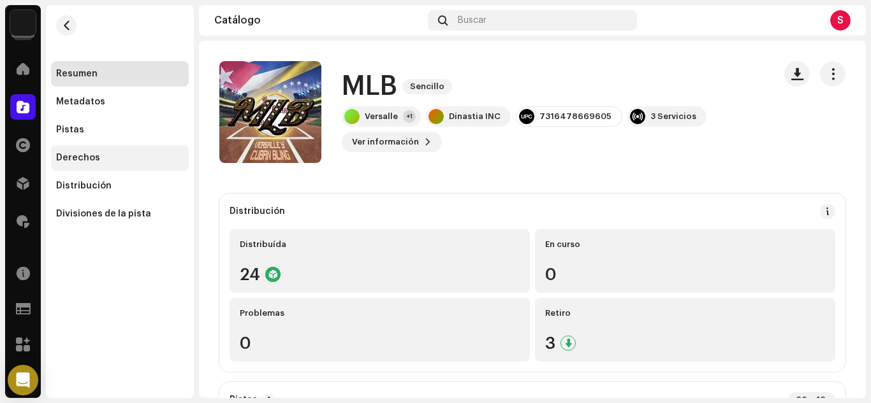
click at [74, 151] on div "Derechos" at bounding box center [120, 157] width 138 height 25
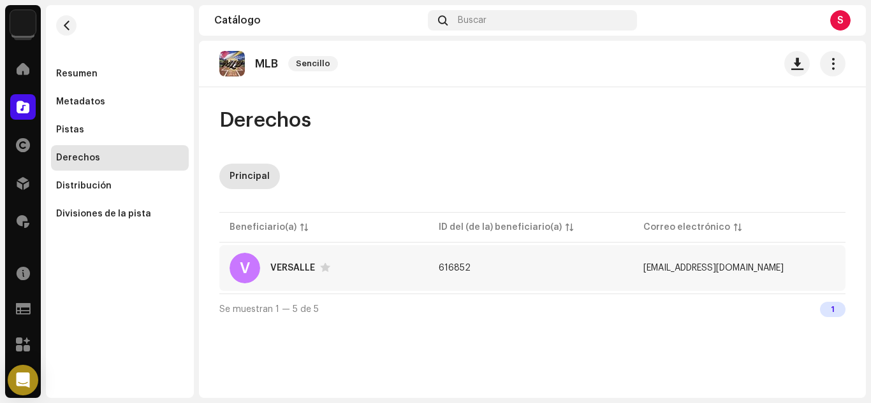
copy tr "[EMAIL_ADDRESS][DOMAIN_NAME]"
drag, startPoint x: 648, startPoint y: 273, endPoint x: 772, endPoint y: 263, distance: 124.7
click at [772, 263] on tr "[PERSON_NAME] 616852 [EMAIL_ADDRESS][DOMAIN_NAME]" at bounding box center [532, 268] width 626 height 46
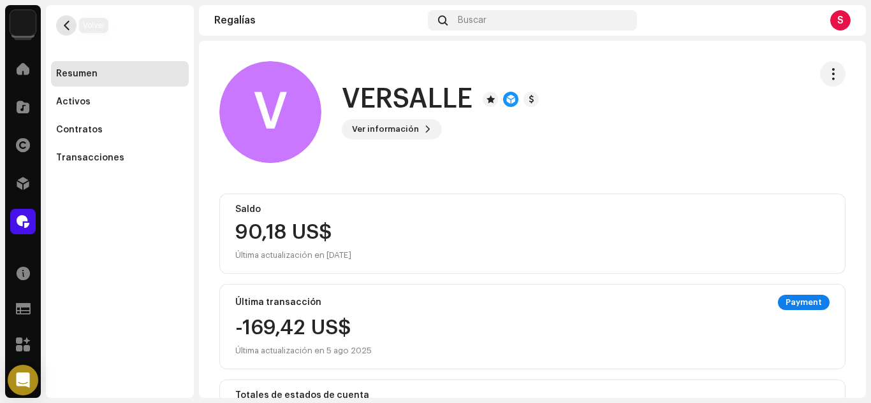
click at [61, 20] on button "button" at bounding box center [66, 25] width 20 height 20
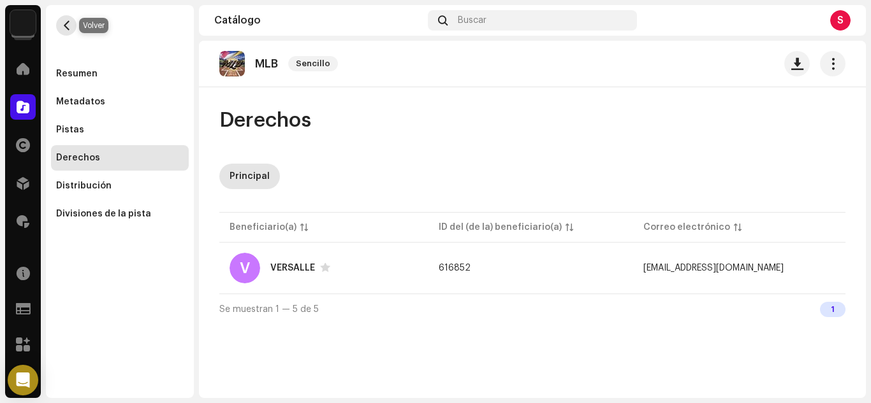
click at [62, 18] on button "button" at bounding box center [66, 25] width 20 height 20
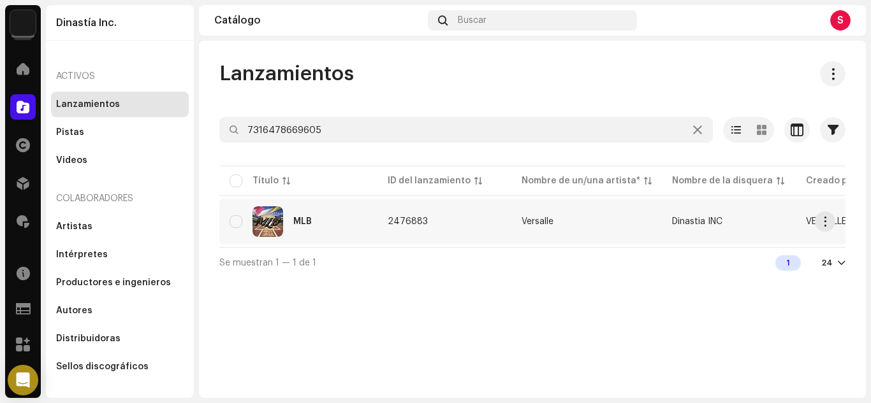
click at [297, 221] on div "MLB" at bounding box center [302, 221] width 18 height 9
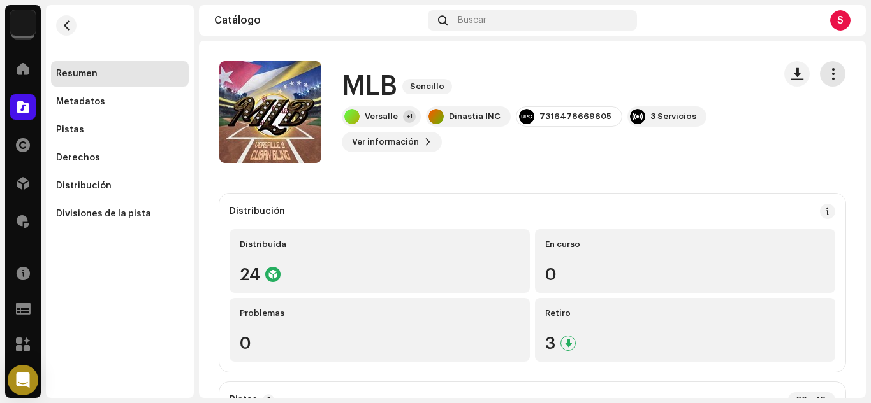
click at [820, 80] on button "button" at bounding box center [832, 73] width 25 height 25
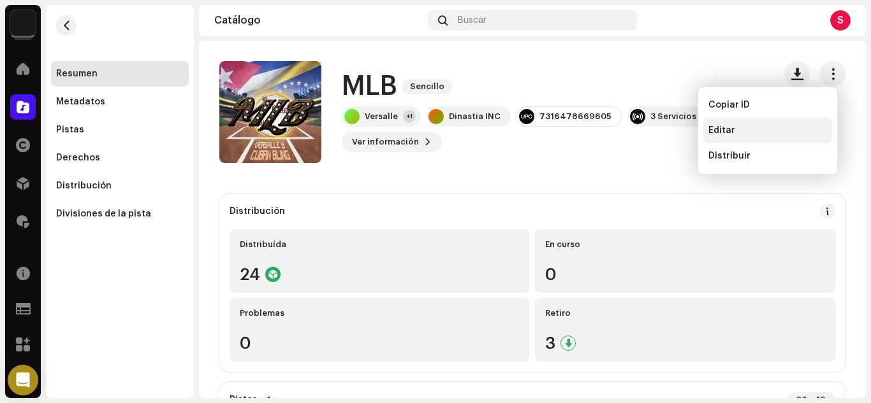
click at [720, 134] on span "Editar" at bounding box center [721, 131] width 27 height 10
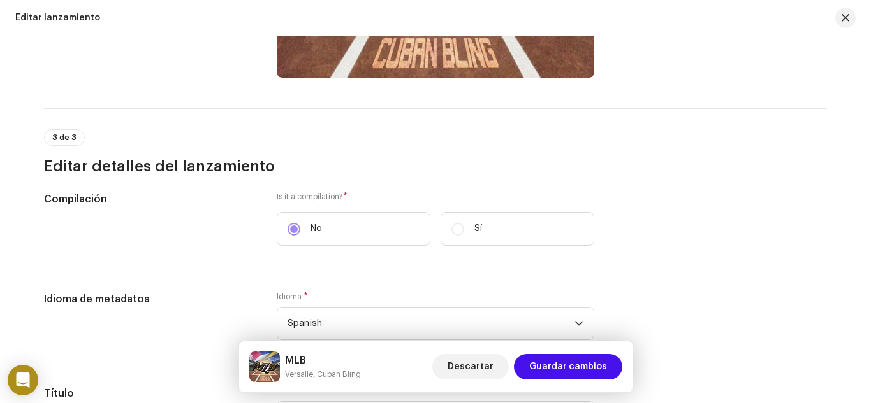
scroll to position [892, 0]
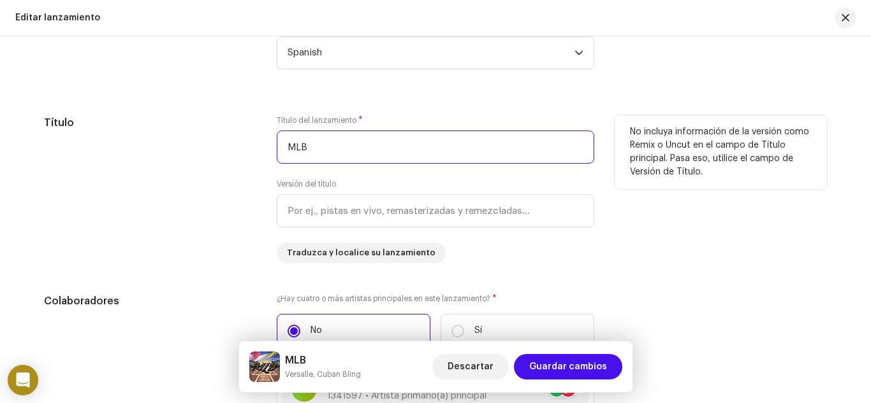
drag, startPoint x: 352, startPoint y: 159, endPoint x: 240, endPoint y: 166, distance: 112.4
click at [240, 166] on div "Título Título del lanzamiento * MLB Versión del título Traduzca y localice su l…" at bounding box center [435, 189] width 783 height 148
